Goal: Information Seeking & Learning: Understand process/instructions

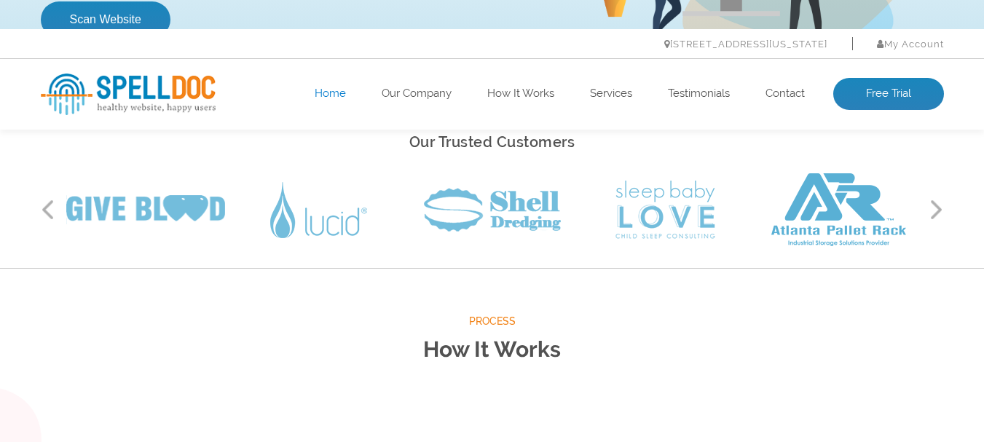
scroll to position [364, 0]
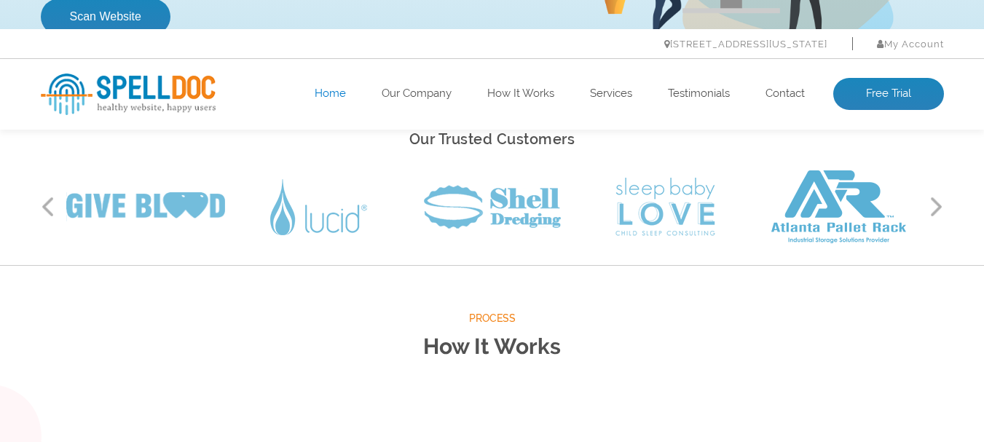
click at [486, 137] on h2 "Our Trusted Customers" at bounding box center [492, 139] width 903 height 25
click at [495, 135] on h2 "Our Trusted Customers" at bounding box center [492, 139] width 903 height 25
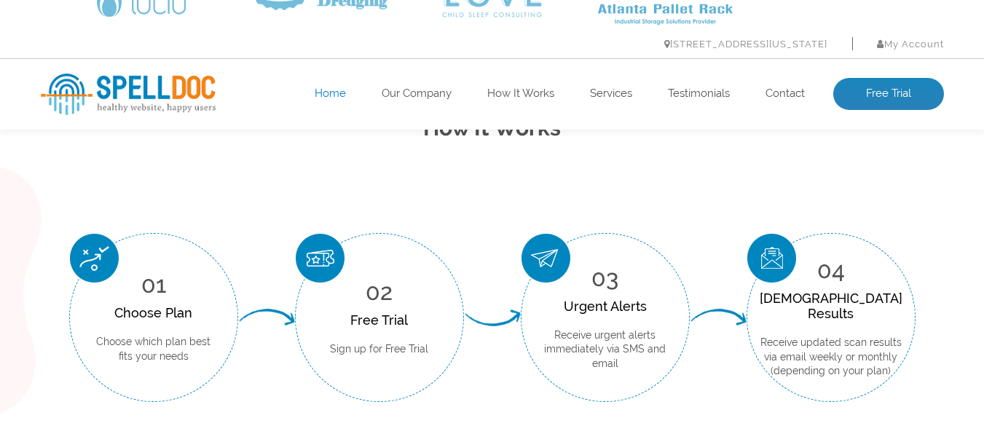
scroll to position [510, 0]
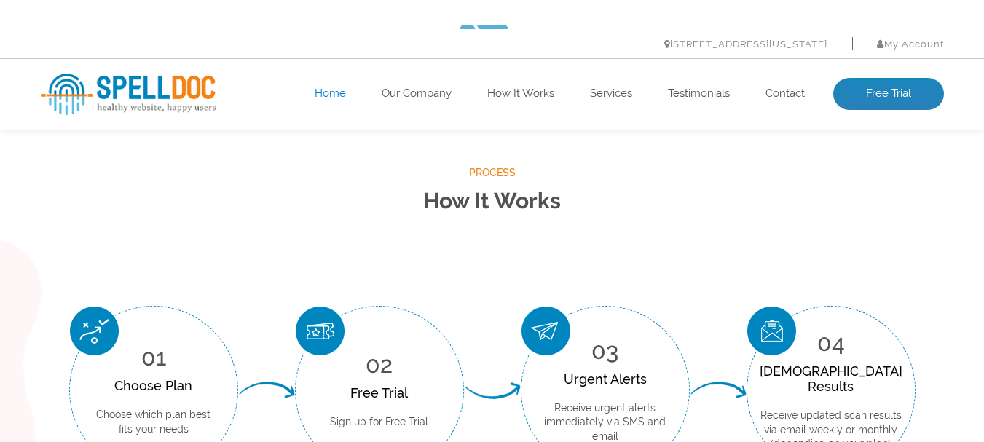
click at [583, 188] on h2 "How It Works" at bounding box center [492, 201] width 903 height 39
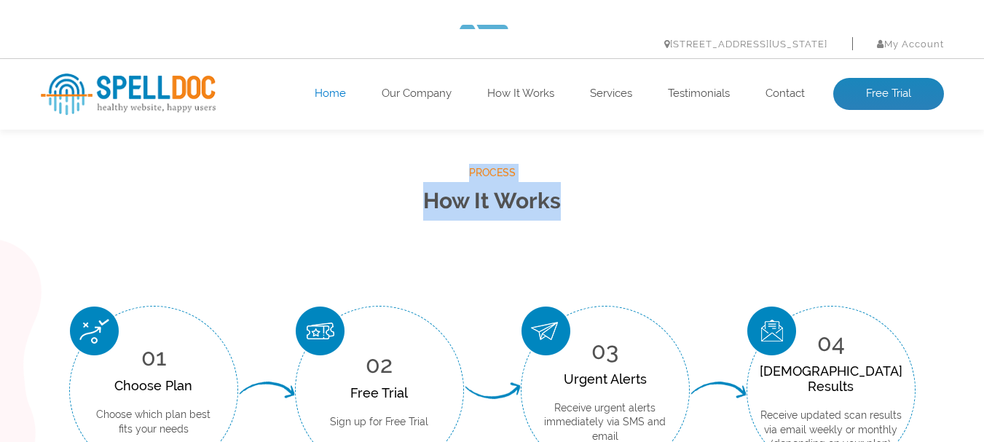
drag, startPoint x: 510, startPoint y: 199, endPoint x: 465, endPoint y: 175, distance: 50.2
click at [465, 175] on div "Process How It Works" at bounding box center [492, 192] width 903 height 56
click at [354, 169] on span "Process" at bounding box center [492, 173] width 903 height 18
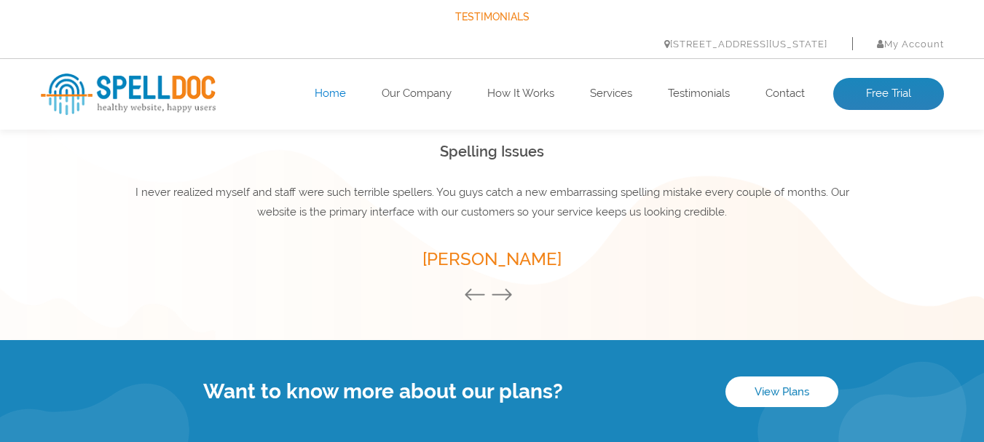
scroll to position [1966, 0]
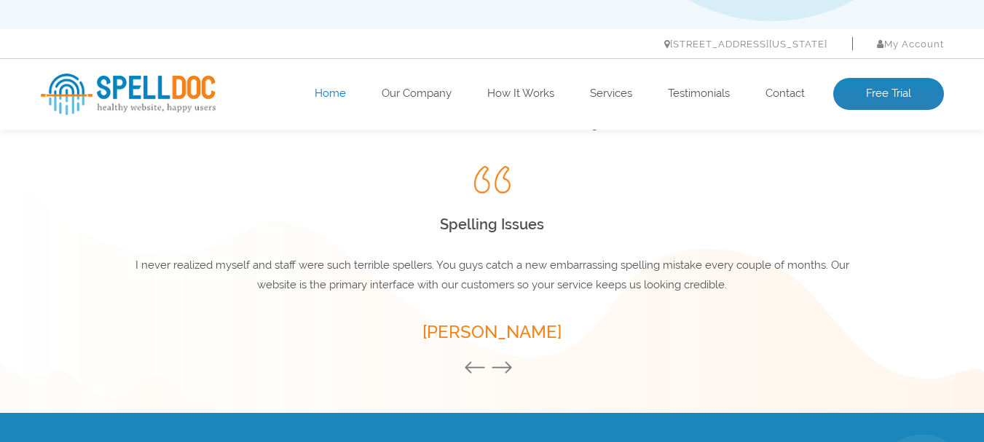
click at [508, 366] on button "Next" at bounding box center [505, 368] width 29 height 16
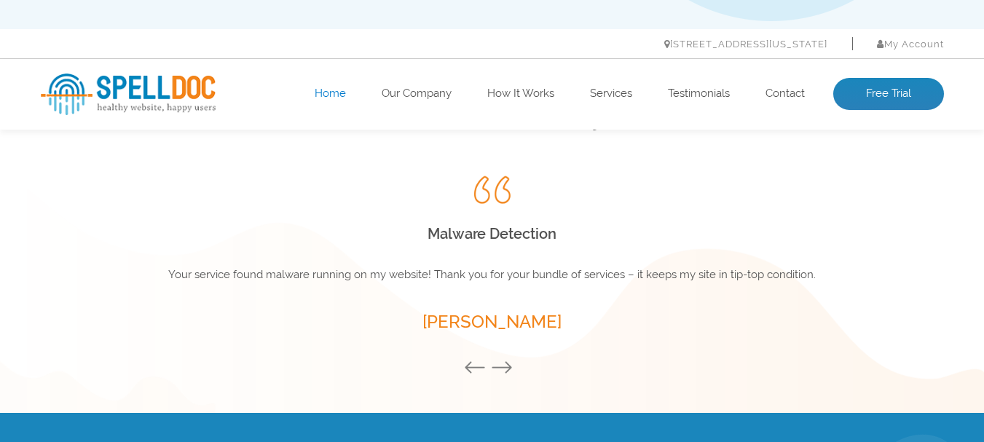
click at [508, 366] on button "Next" at bounding box center [505, 368] width 29 height 16
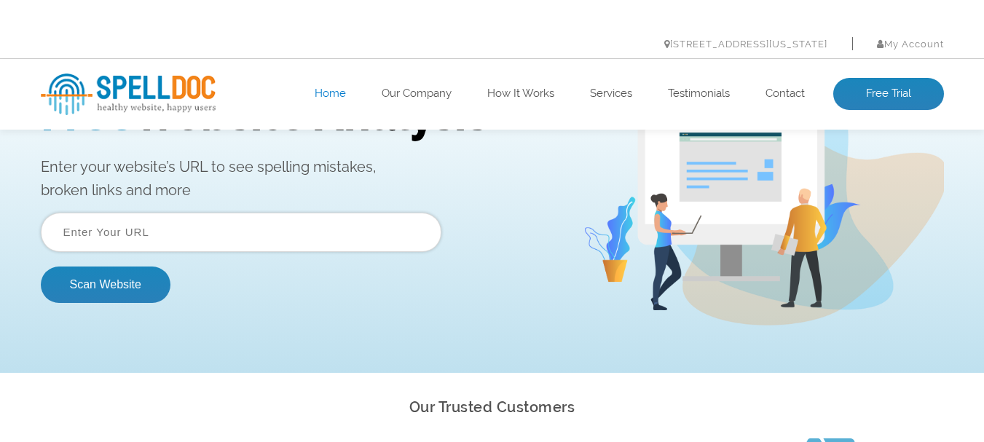
scroll to position [0, 0]
